Goal: Information Seeking & Learning: Learn about a topic

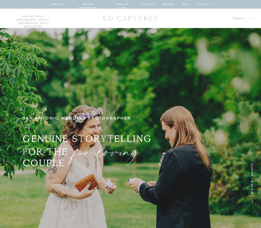
click at [58, 4] on nav "about us" at bounding box center [58, 4] width 13 height 4
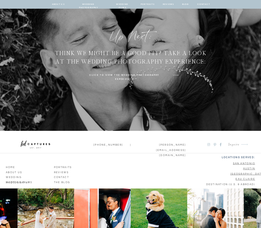
scroll to position [1449, 0]
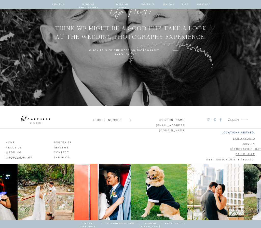
click at [29, 153] on p "wedding photography" at bounding box center [26, 152] width 41 height 4
